Goal: Task Accomplishment & Management: Manage account settings

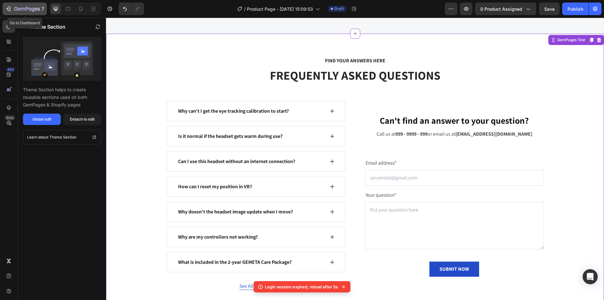
click at [9, 10] on icon "button" at bounding box center [8, 9] width 6 height 6
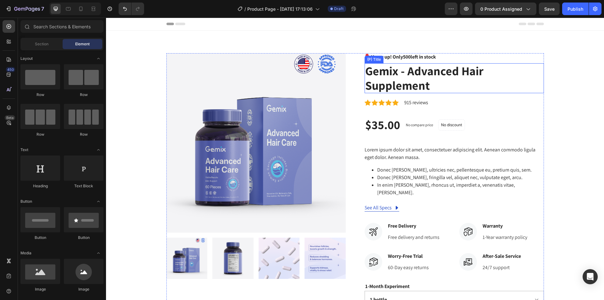
click at [400, 70] on h2 "Gemix - Advanced Hair Supplement" at bounding box center [453, 78] width 179 height 30
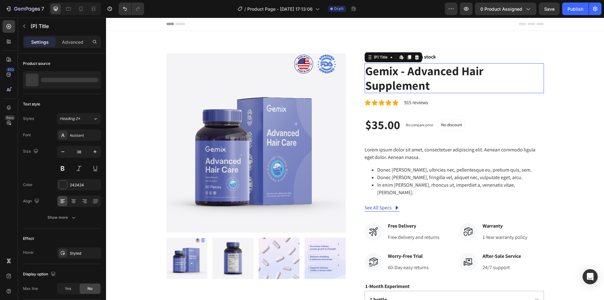
click at [400, 70] on h2 "Gemix - Advanced Hair Supplement" at bounding box center [453, 78] width 179 height 30
click at [400, 73] on h2 "Gemix - Advanced Hair Supplement" at bounding box center [453, 78] width 179 height 30
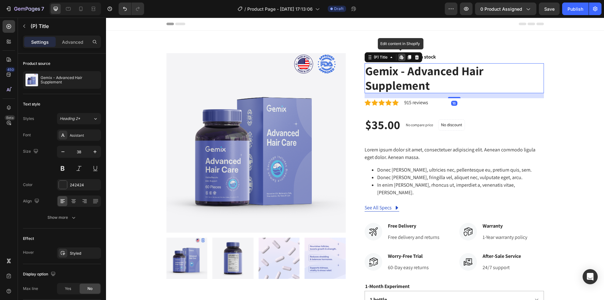
click at [400, 73] on h2 "Gemix - Advanced Hair Supplement" at bounding box center [453, 78] width 179 height 30
click at [396, 74] on h2 "Gemix - Advanced Hair Supplement" at bounding box center [453, 78] width 179 height 30
click at [392, 150] on span "Lorem ipsum dolor sit amet, consectetuer adipiscing elit. Aenean commodo ligula…" at bounding box center [449, 153] width 171 height 14
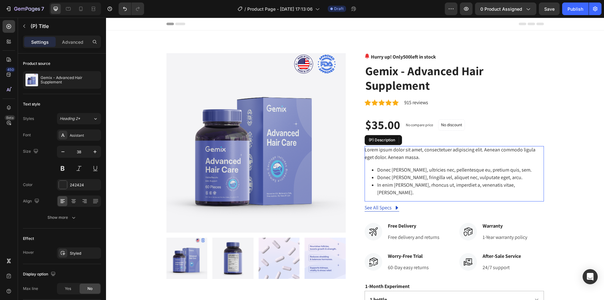
click at [392, 150] on span "Lorem ipsum dolor sit amet, consectetuer adipiscing elit. Aenean commodo ligula…" at bounding box center [449, 153] width 171 height 14
click at [393, 154] on span "Lorem ipsum dolor sit amet, consectetuer adipiscing elit. Aenean commodo ligula…" at bounding box center [449, 153] width 171 height 14
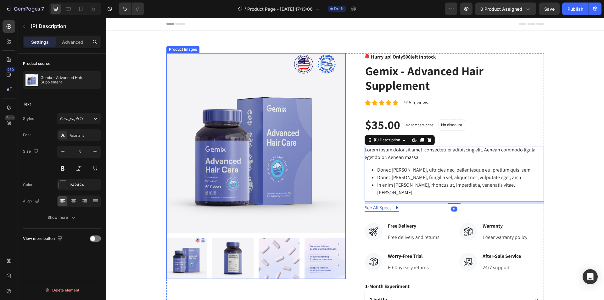
click at [276, 152] on img at bounding box center [255, 142] width 179 height 179
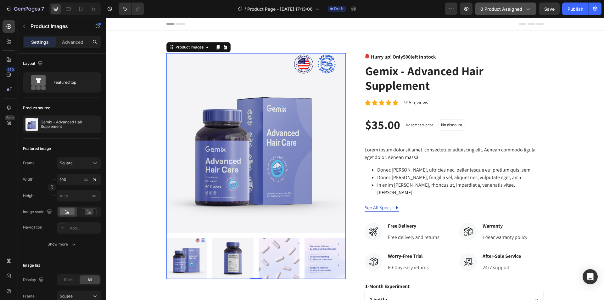
click at [509, 8] on span "0 product assigned" at bounding box center [501, 9] width 42 height 7
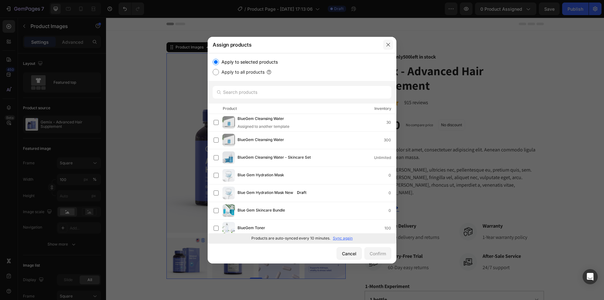
drag, startPoint x: 391, startPoint y: 46, endPoint x: 286, endPoint y: 28, distance: 106.2
click at [391, 46] on button "button" at bounding box center [388, 45] width 10 height 10
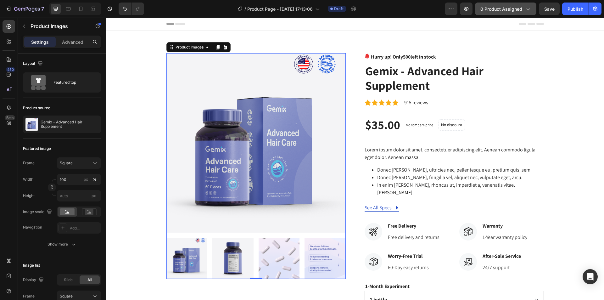
click at [500, 13] on button "0 product assigned" at bounding box center [505, 9] width 61 height 13
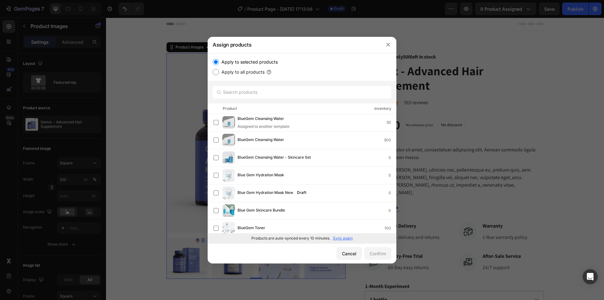
click at [233, 73] on label "Apply to all products" at bounding box center [242, 72] width 46 height 8
click at [219, 73] on input "Apply to all products" at bounding box center [216, 72] width 6 height 6
radio input "true"
click at [391, 44] on button "button" at bounding box center [388, 45] width 10 height 10
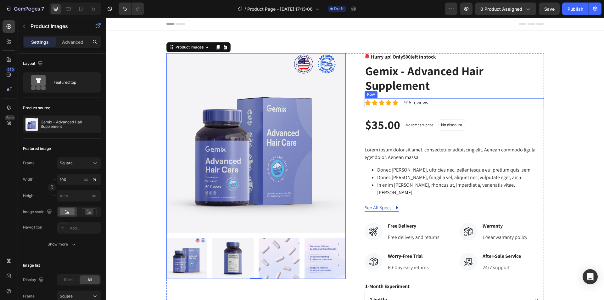
click at [447, 100] on div "Icon Icon Icon Icon Icon Icon List Hoz 915 reviews Text block Row" at bounding box center [453, 102] width 179 height 9
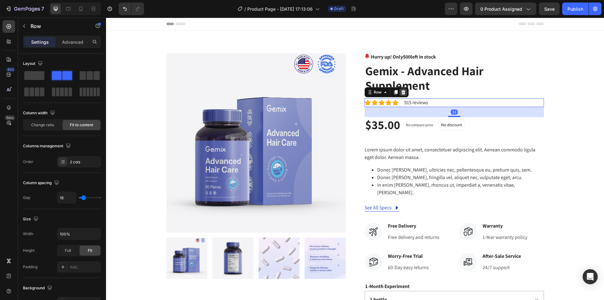
click at [401, 92] on icon at bounding box center [403, 92] width 5 height 5
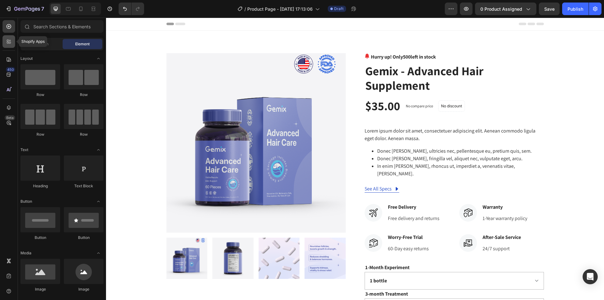
click at [10, 43] on icon at bounding box center [10, 43] width 2 height 2
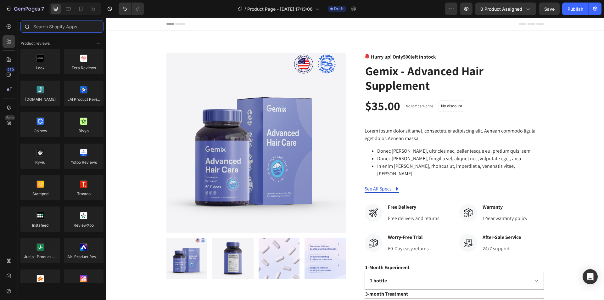
click at [64, 29] on input "text" at bounding box center [61, 26] width 83 height 13
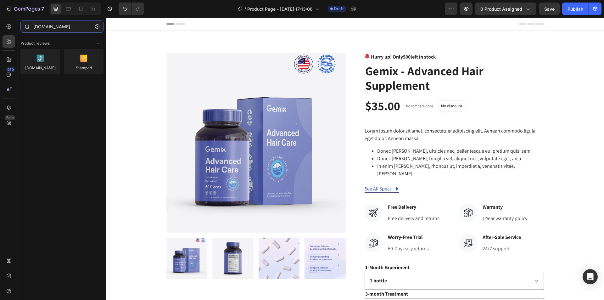
click at [52, 28] on input "Judge.me" at bounding box center [61, 26] width 83 height 13
type input "J"
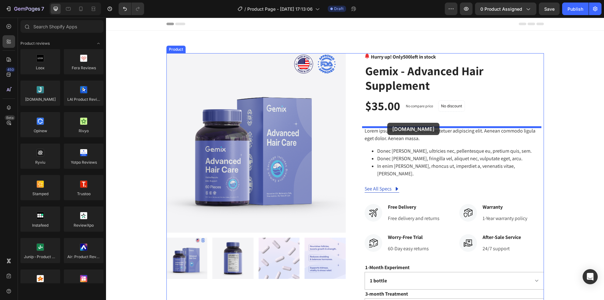
drag, startPoint x: 143, startPoint y: 118, endPoint x: 387, endPoint y: 123, distance: 244.0
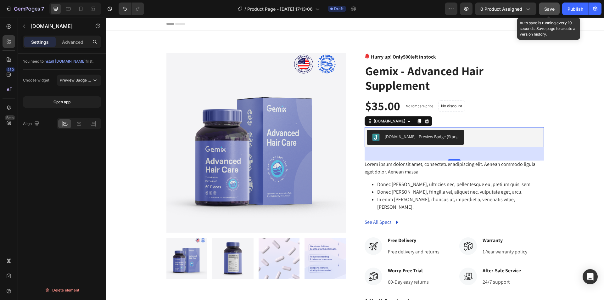
click at [550, 10] on span "Save" at bounding box center [549, 8] width 10 height 5
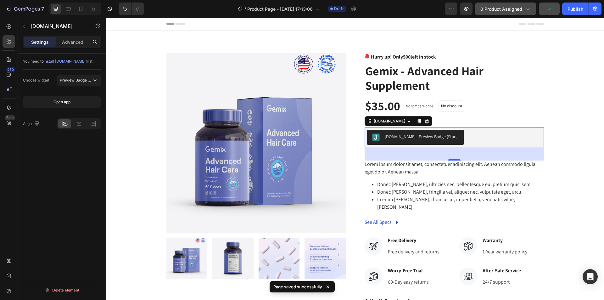
click at [518, 7] on span "0 product assigned" at bounding box center [501, 9] width 42 height 7
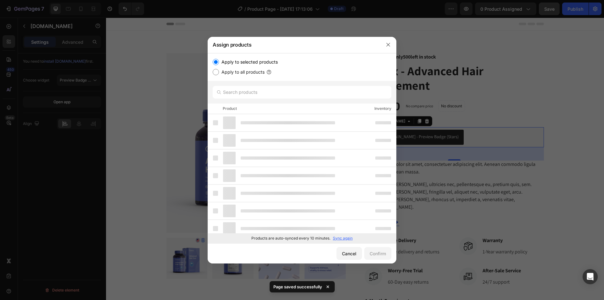
click at [245, 70] on label "Apply to all products" at bounding box center [242, 72] width 46 height 8
click at [219, 70] on input "Apply to all products" at bounding box center [216, 72] width 6 height 6
radio input "true"
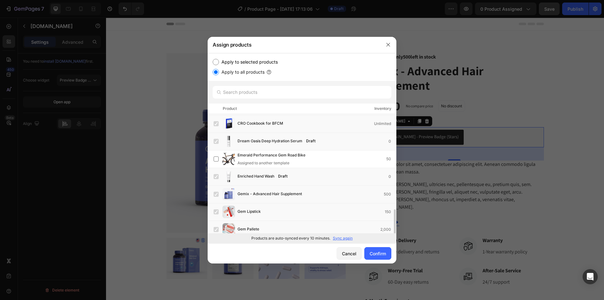
scroll to position [189, 0]
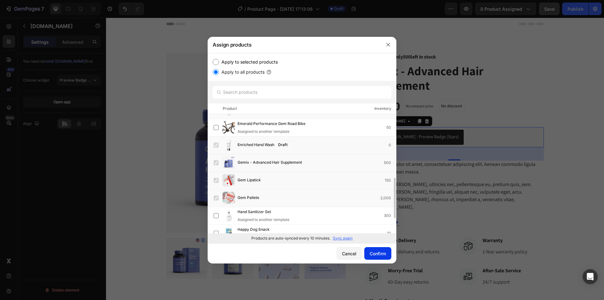
click at [381, 252] on div "Confirm" at bounding box center [377, 253] width 16 height 7
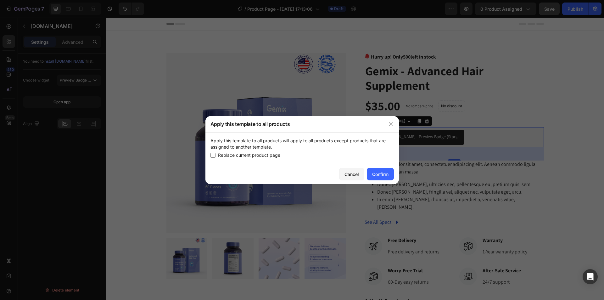
click at [253, 156] on span "Replace current product page" at bounding box center [249, 155] width 62 height 8
checkbox input "true"
click at [379, 174] on div "Confirm" at bounding box center [380, 174] width 16 height 7
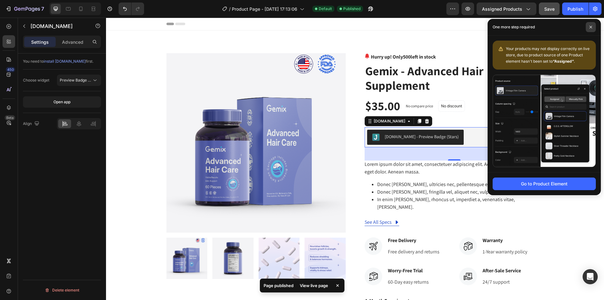
click at [590, 27] on icon at bounding box center [590, 26] width 3 height 3
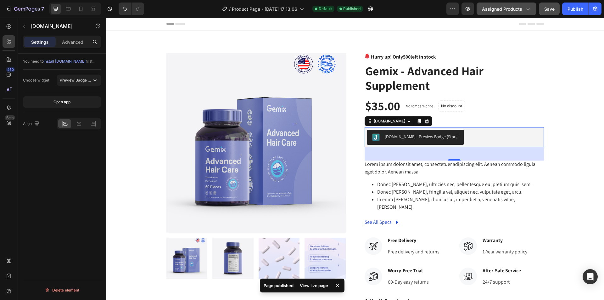
click at [507, 8] on span "Assigned Products" at bounding box center [502, 9] width 40 height 7
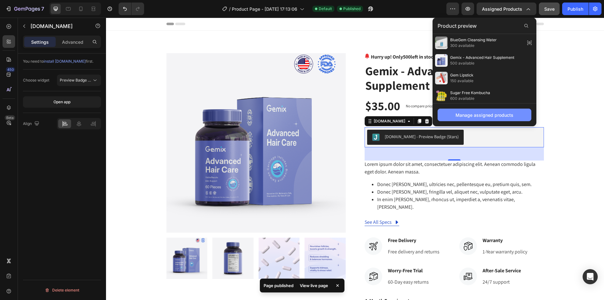
click at [483, 115] on div "Manage assigned products" at bounding box center [484, 115] width 58 height 7
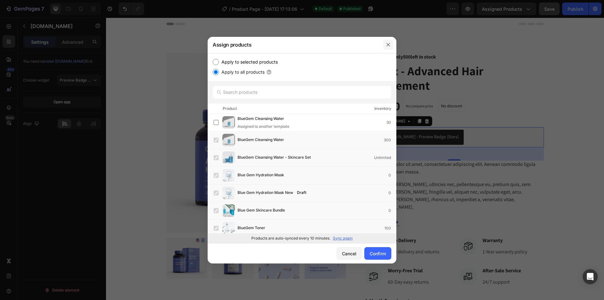
click at [386, 45] on icon "button" at bounding box center [387, 44] width 5 height 5
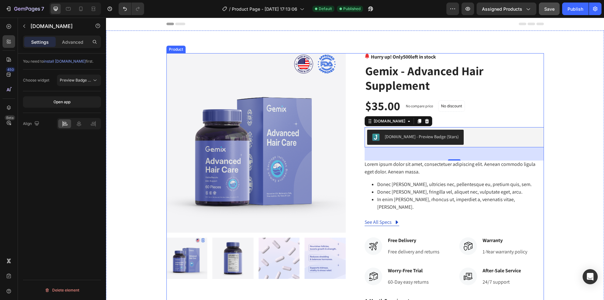
click at [290, 156] on img at bounding box center [255, 142] width 179 height 179
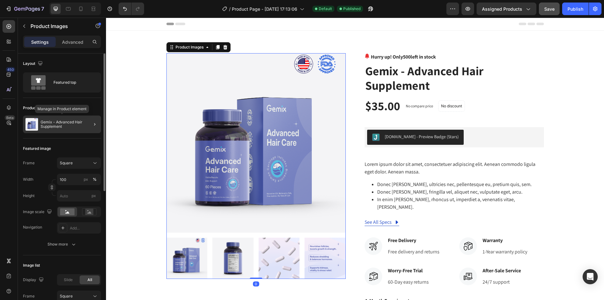
click at [80, 124] on p "Gemix - Advanced Hair Supplement" at bounding box center [70, 124] width 58 height 9
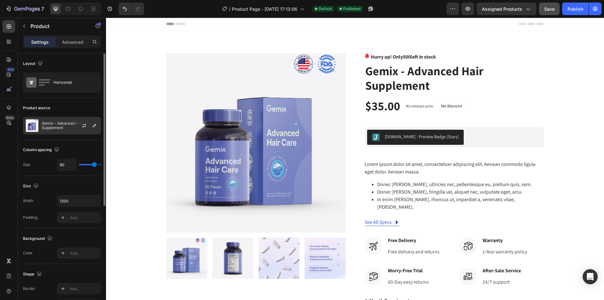
click at [60, 127] on p "Gemix - Advanced Hair Supplement" at bounding box center [70, 125] width 56 height 9
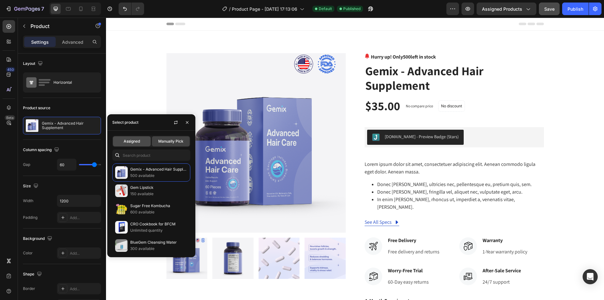
click at [135, 140] on span "Assigned" at bounding box center [132, 141] width 16 height 6
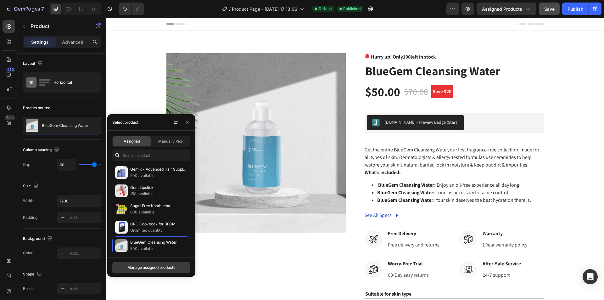
click at [151, 268] on div "Manage assigned products" at bounding box center [151, 267] width 48 height 6
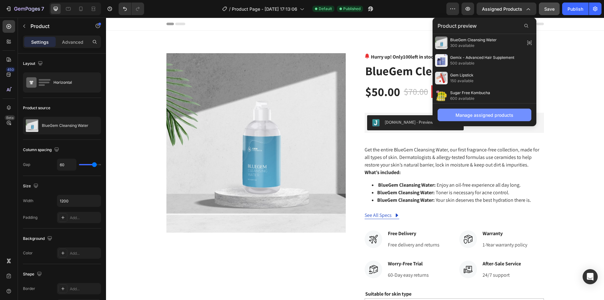
click at [461, 114] on div "Manage assigned products" at bounding box center [484, 115] width 58 height 7
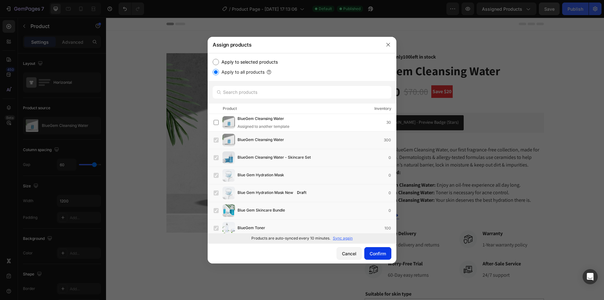
click at [378, 256] on div "Confirm" at bounding box center [377, 253] width 16 height 7
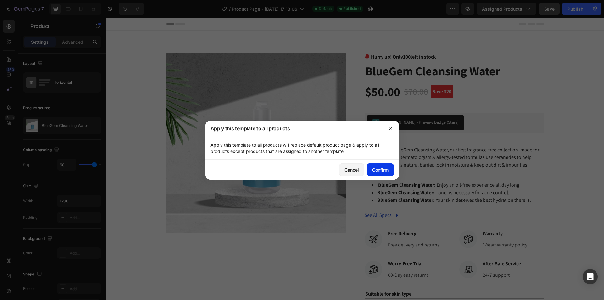
click at [385, 172] on div "Confirm" at bounding box center [380, 169] width 16 height 7
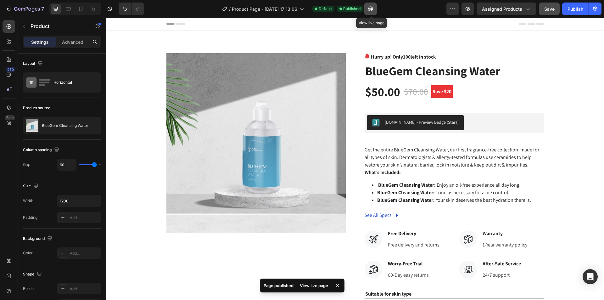
click at [369, 9] on icon "button" at bounding box center [369, 10] width 2 height 2
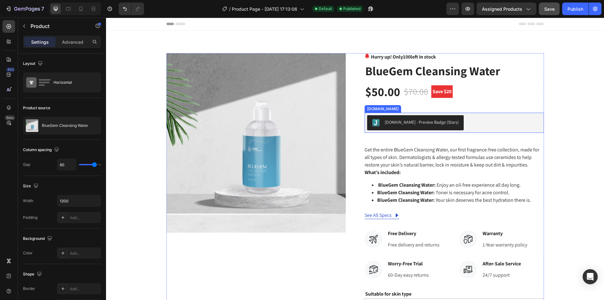
click at [471, 119] on div "Judge.me - Preview Badge (Stars)" at bounding box center [454, 122] width 174 height 15
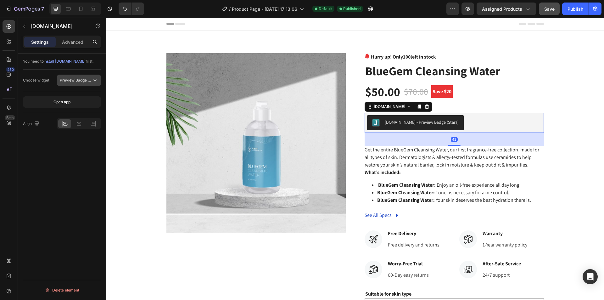
click at [84, 80] on span "Preview Badge (Stars)" at bounding box center [80, 80] width 40 height 5
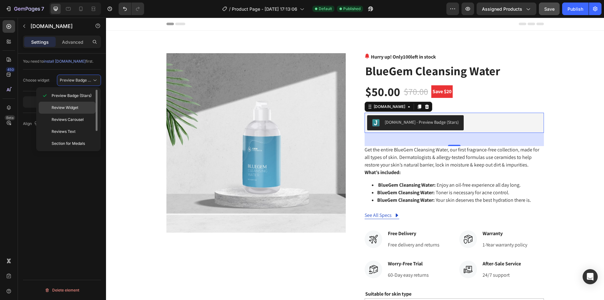
click at [74, 108] on span "Review Widget" at bounding box center [65, 108] width 27 height 6
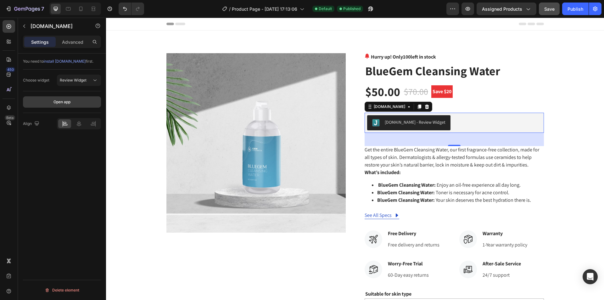
click at [75, 103] on button "Open app" at bounding box center [62, 101] width 78 height 11
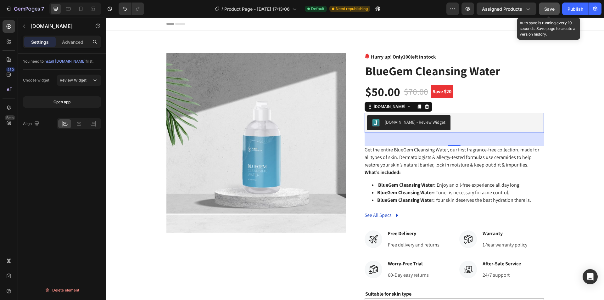
click at [549, 14] on button "Save" at bounding box center [549, 9] width 21 height 13
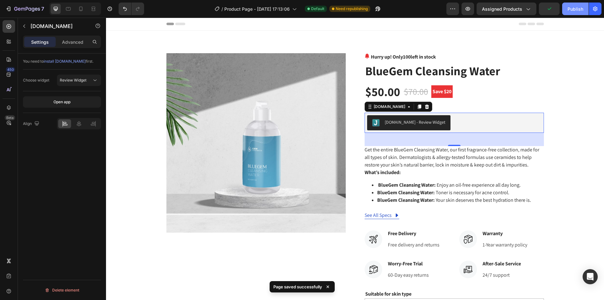
click at [571, 9] on div "Publish" at bounding box center [575, 9] width 16 height 7
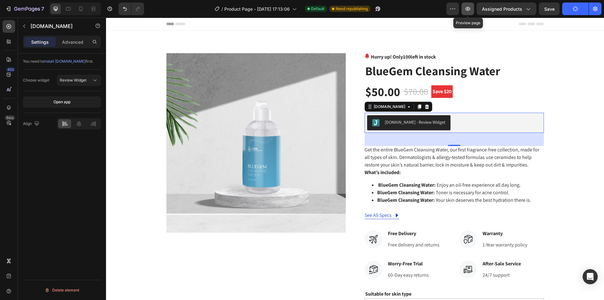
click at [469, 12] on icon "button" at bounding box center [467, 9] width 6 height 6
click at [584, 13] on button "Publish" at bounding box center [575, 9] width 26 height 13
click at [470, 7] on icon "button" at bounding box center [467, 9] width 6 height 6
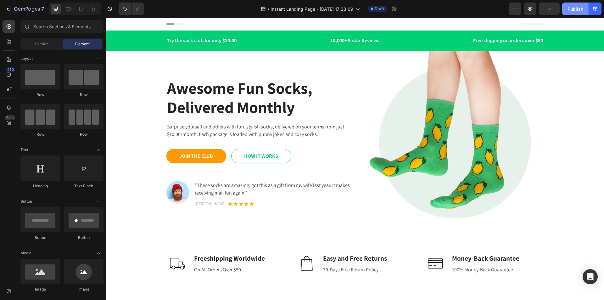
click at [572, 10] on div "Publish" at bounding box center [575, 9] width 16 height 7
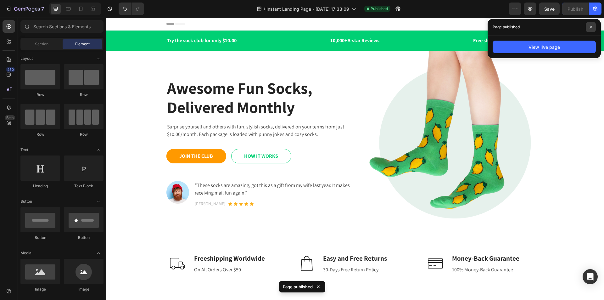
click at [592, 28] on icon at bounding box center [590, 27] width 3 height 3
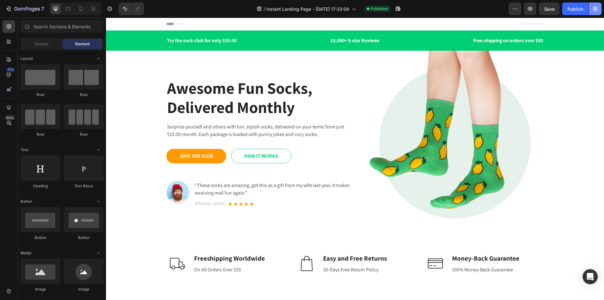
click at [594, 6] on icon "button" at bounding box center [595, 9] width 6 height 6
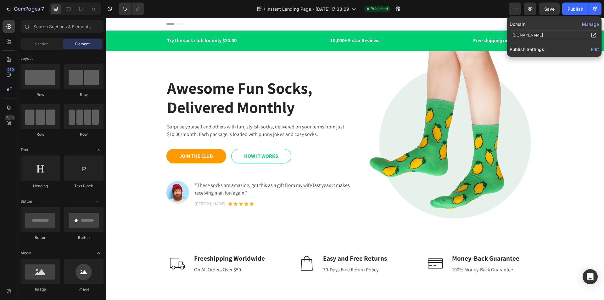
click at [586, 23] on button "Manage" at bounding box center [590, 24] width 17 height 7
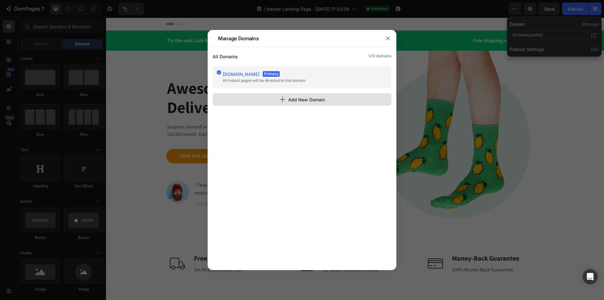
click at [304, 101] on div "Add New Domain" at bounding box center [302, 99] width 46 height 7
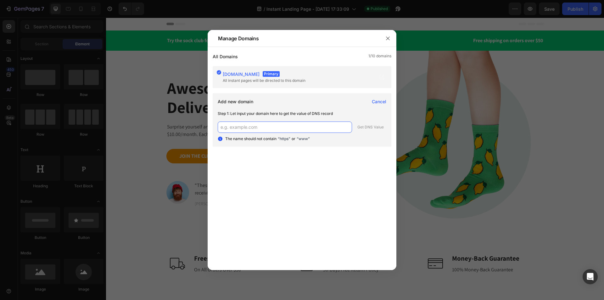
click at [266, 126] on input "text" at bounding box center [285, 126] width 134 height 11
click at [250, 129] on input "text" at bounding box center [285, 126] width 134 height 11
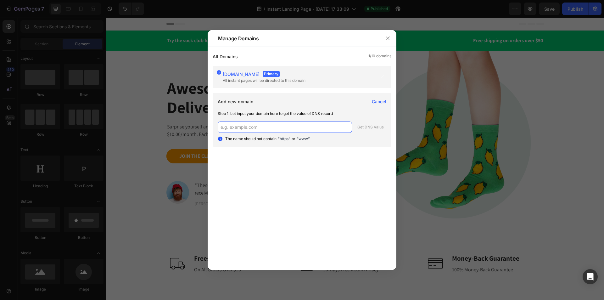
click at [252, 128] on input "text" at bounding box center [285, 126] width 134 height 11
click at [262, 128] on input "text" at bounding box center [285, 126] width 134 height 11
click at [265, 128] on input "text" at bounding box center [285, 126] width 134 height 11
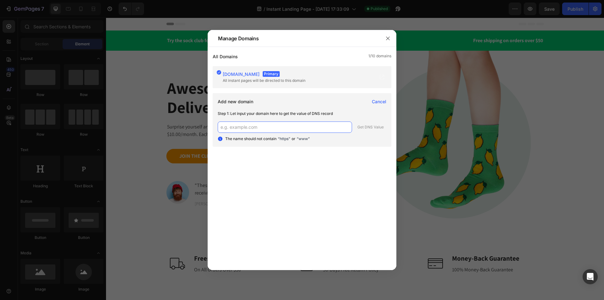
click at [265, 128] on input "text" at bounding box center [285, 126] width 134 height 11
type input "g"
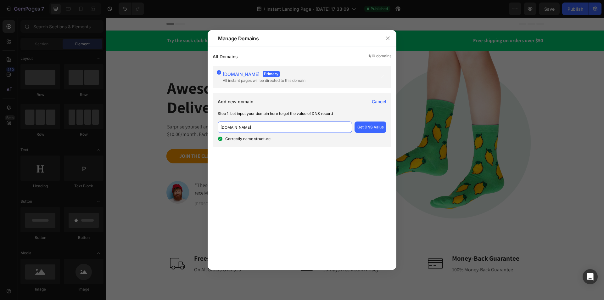
click at [229, 128] on input "[DOMAIN_NAME]" at bounding box center [285, 126] width 134 height 11
click at [269, 126] on input "[DOMAIN_NAME]" at bounding box center [285, 126] width 134 height 11
click at [246, 129] on input "[DOMAIN_NAME]" at bounding box center [285, 126] width 134 height 11
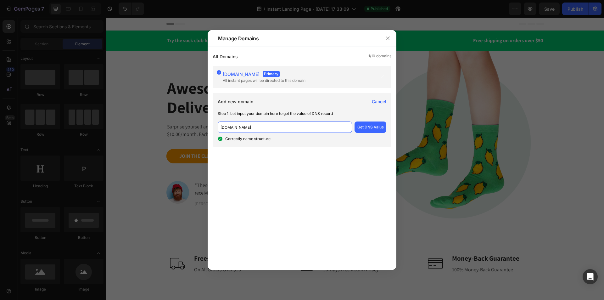
click at [246, 129] on input "[DOMAIN_NAME]" at bounding box center [285, 126] width 134 height 11
type input "[DOMAIN_NAME]"
